Goal: Navigation & Orientation: Find specific page/section

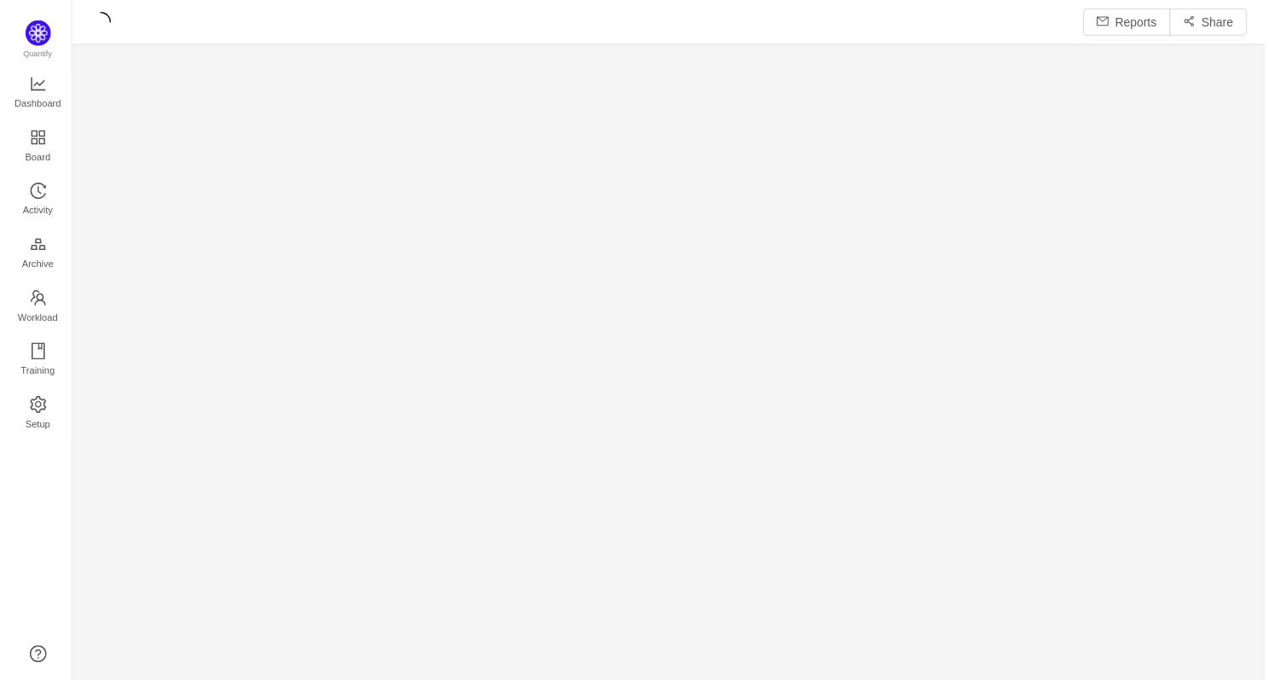
scroll to position [684, 1200]
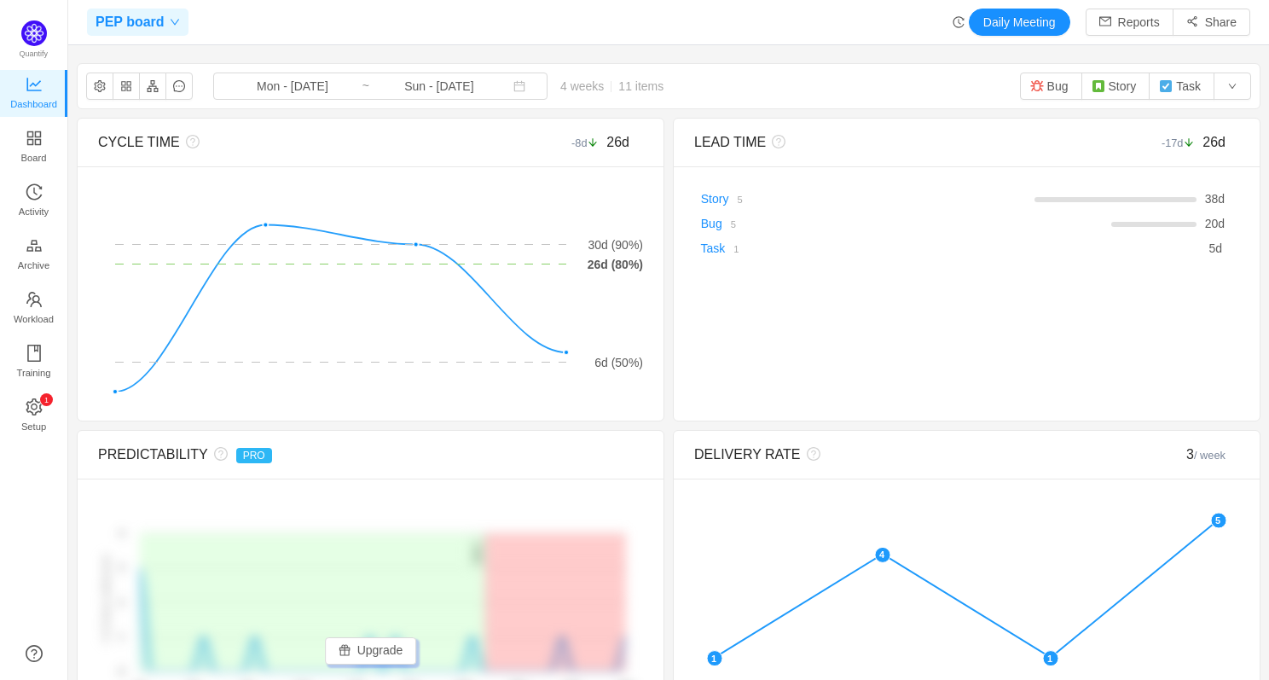
click at [170, 22] on icon "icon: down" at bounding box center [175, 22] width 10 height 10
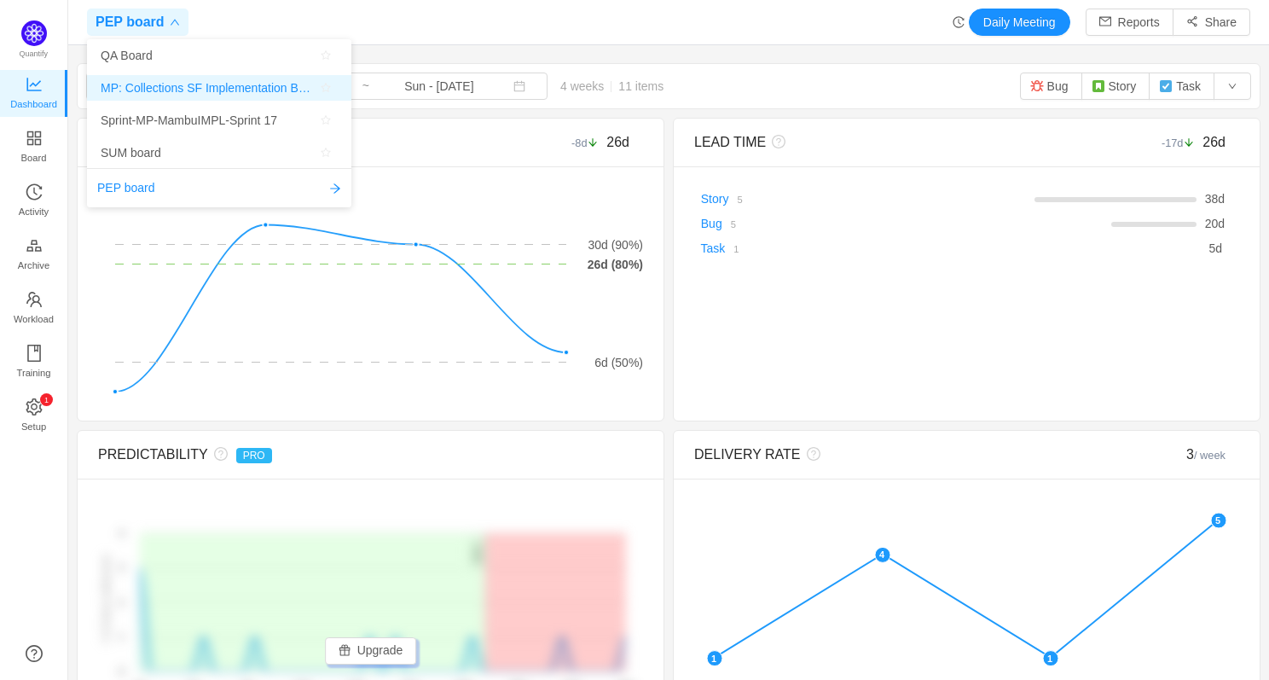
click at [182, 87] on span "MP: Collections SF Implementation Board" at bounding box center [207, 88] width 213 height 26
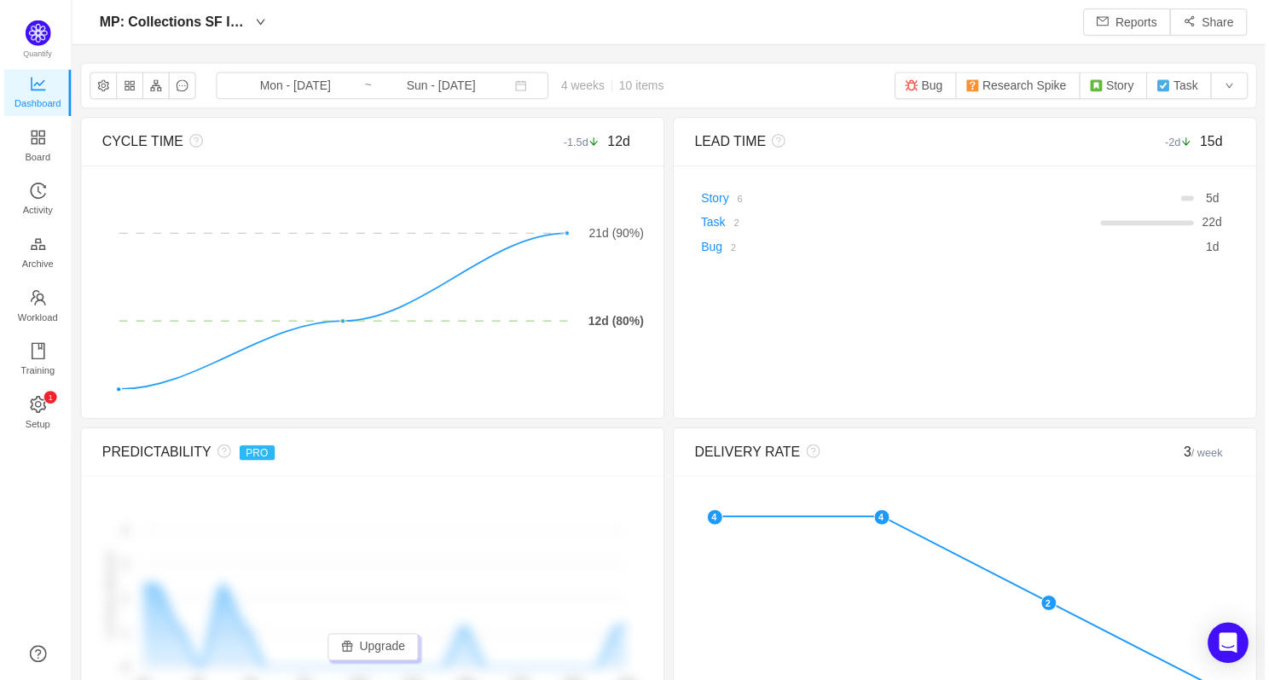
scroll to position [680, 1200]
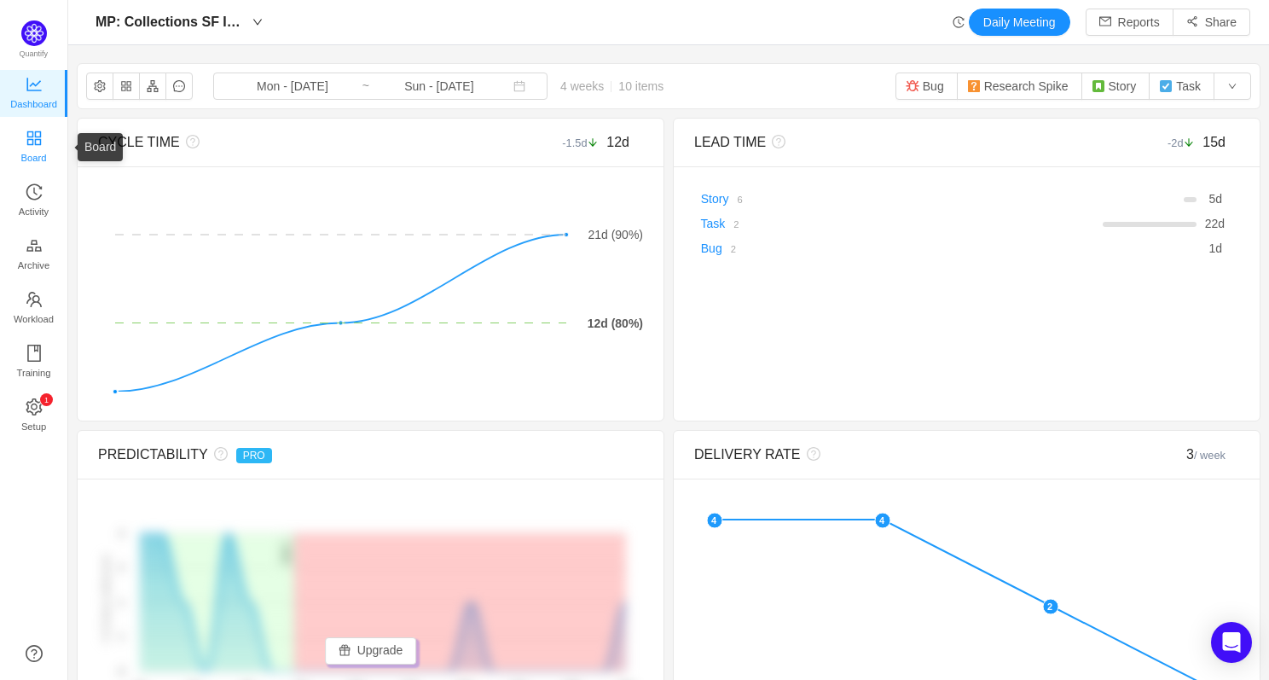
click at [46, 153] on span "Board" at bounding box center [34, 158] width 26 height 34
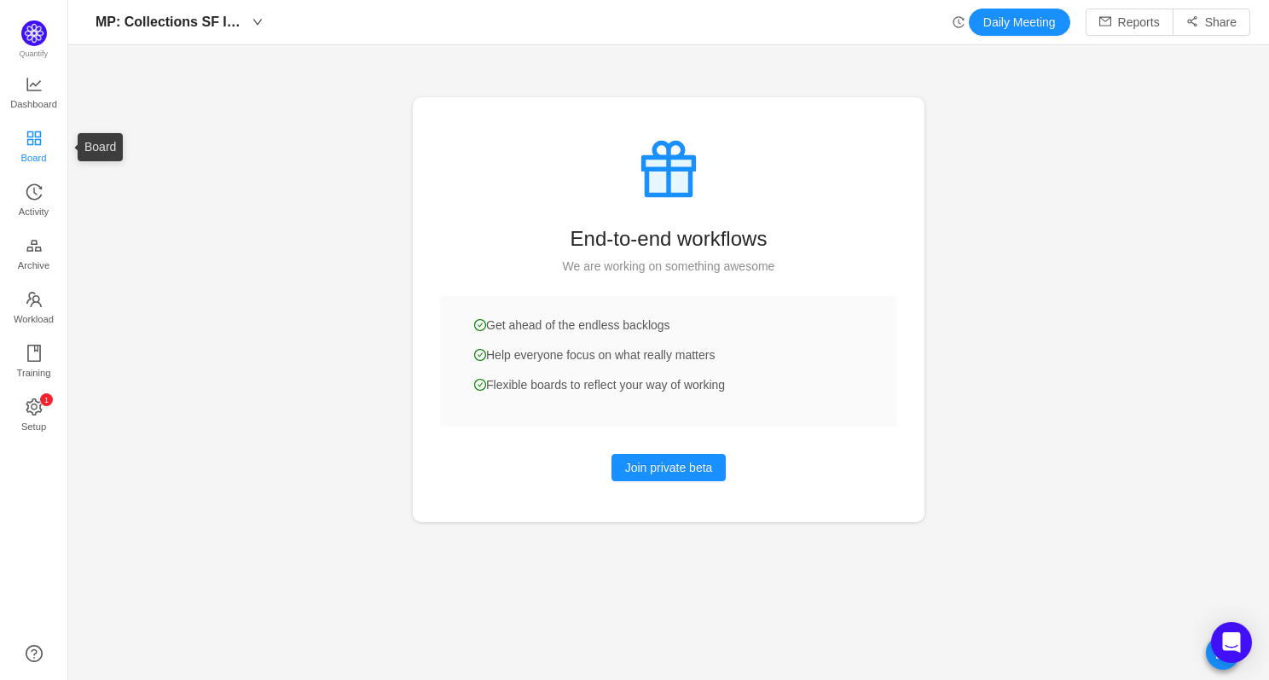
click at [32, 153] on span "Board" at bounding box center [34, 158] width 26 height 34
click at [36, 96] on span "Dashboard" at bounding box center [33, 104] width 47 height 34
